Goal: Information Seeking & Learning: Learn about a topic

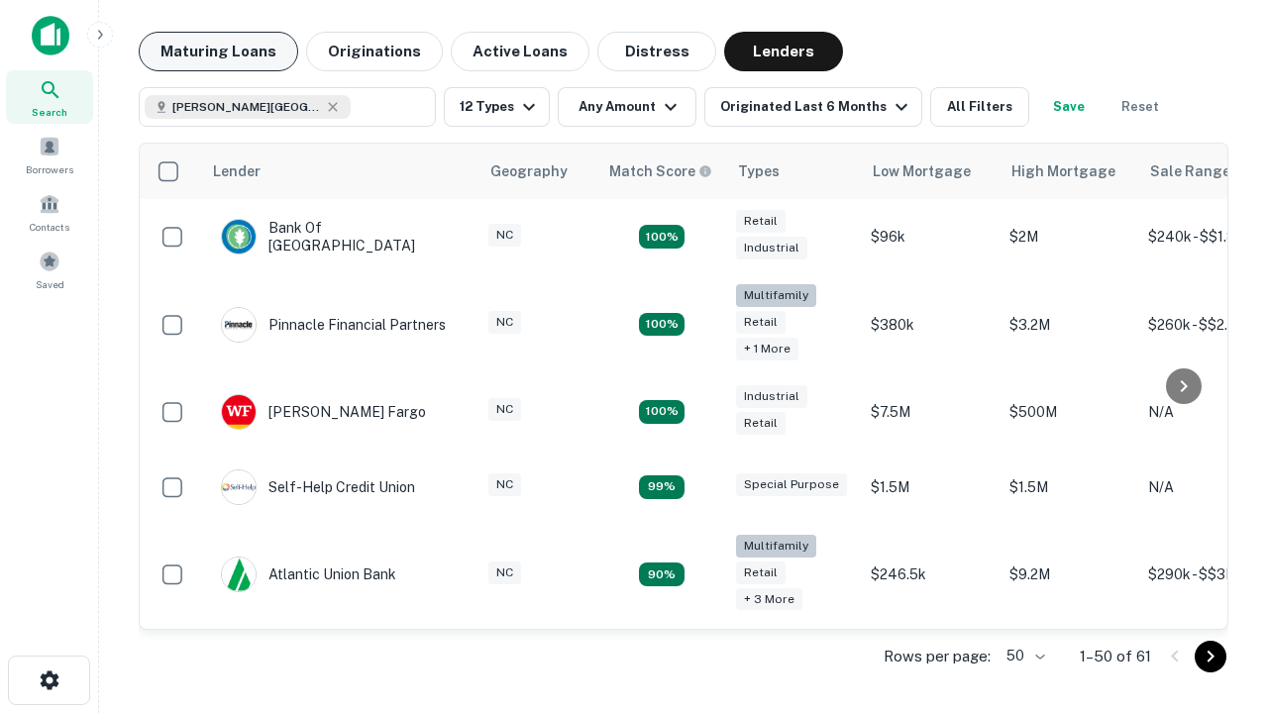
click at [218, 52] on button "Maturing Loans" at bounding box center [218, 52] width 159 height 40
